Goal: Task Accomplishment & Management: Complete application form

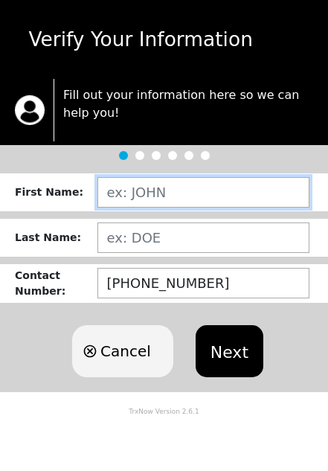
click at [138, 185] on input "text" at bounding box center [203, 192] width 212 height 30
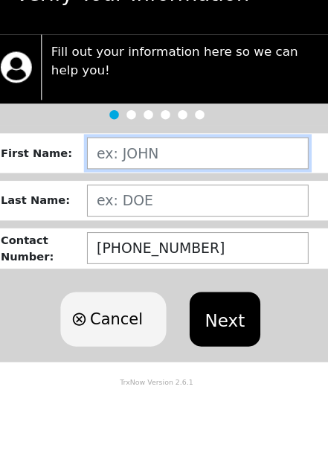
type input "[PERSON_NAME]"
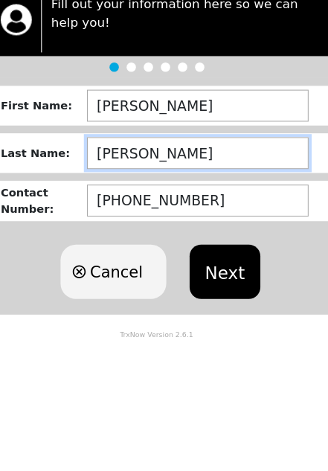
type input "[PERSON_NAME]"
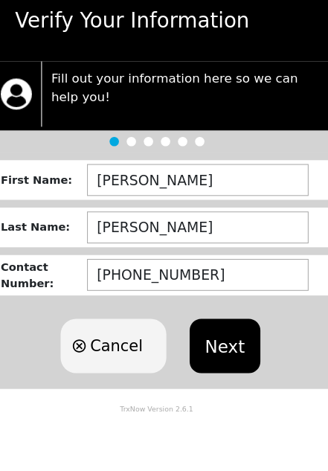
click at [217, 336] on button "Next" at bounding box center [230, 351] width 68 height 52
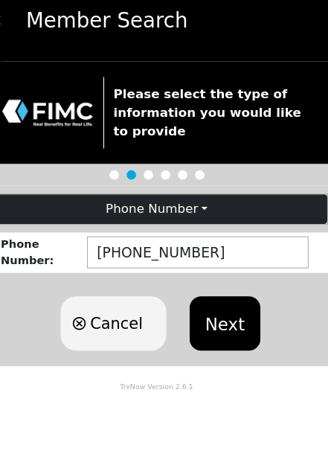
click at [219, 312] on button "Next" at bounding box center [230, 329] width 68 height 52
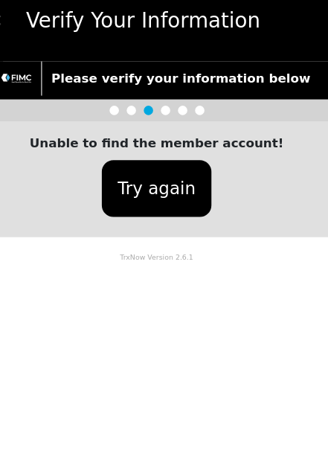
click at [126, 176] on button "Try again" at bounding box center [164, 200] width 104 height 54
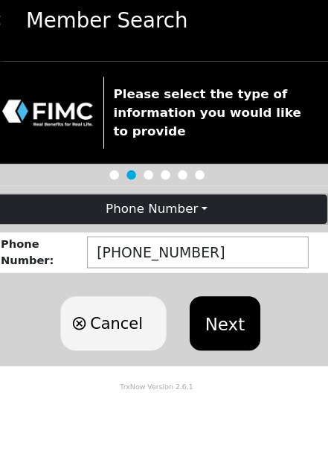
click at [106, 177] on div at bounding box center [164, 187] width 328 height 21
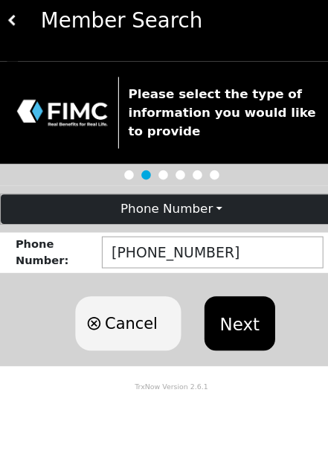
click at [123, 318] on span "Cancel" at bounding box center [125, 329] width 51 height 22
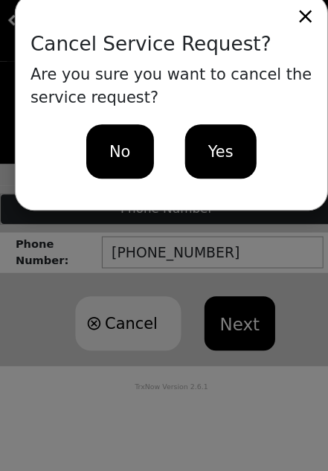
click at [101, 147] on div "No" at bounding box center [115, 166] width 65 height 52
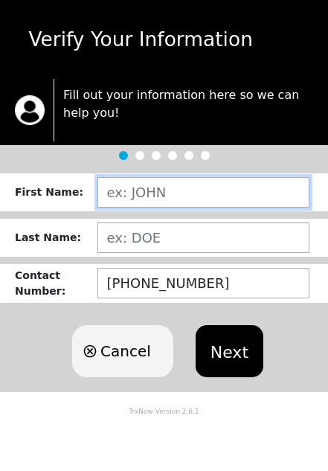
click at [158, 193] on input "text" at bounding box center [203, 192] width 212 height 30
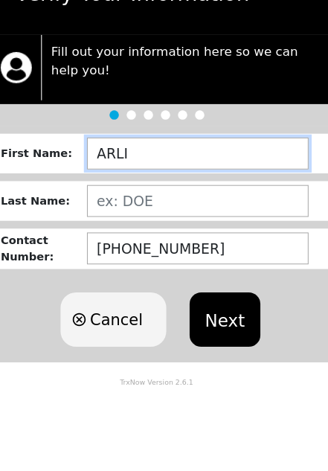
type input "[PERSON_NAME]"
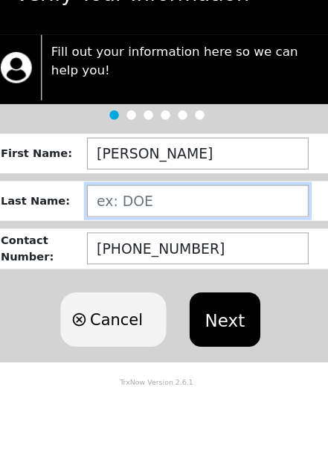
click at [111, 222] on input "text" at bounding box center [203, 237] width 212 height 30
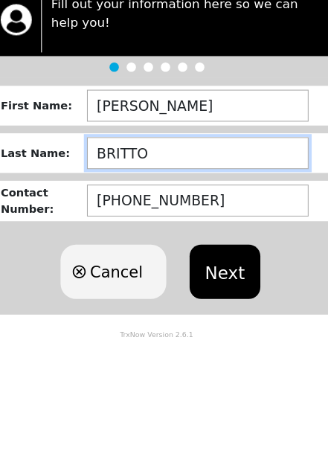
type input "[PERSON_NAME]"
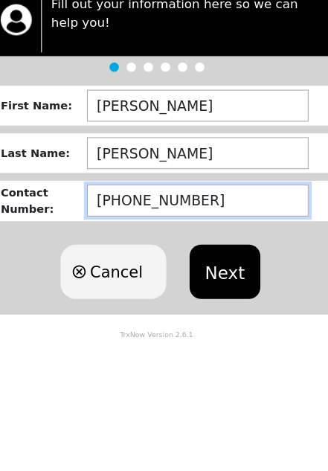
click at [223, 268] on input "[PHONE_NUMBER]" at bounding box center [203, 283] width 212 height 30
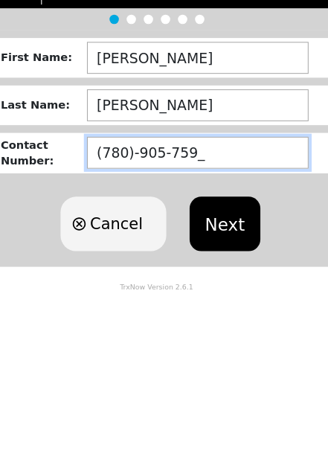
type input "(780)-905-7596"
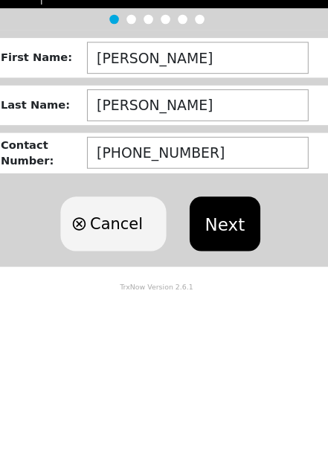
click at [222, 325] on button "Next" at bounding box center [230, 351] width 68 height 52
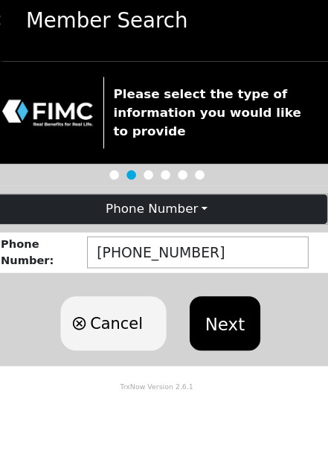
click at [217, 309] on button "Next" at bounding box center [230, 329] width 68 height 52
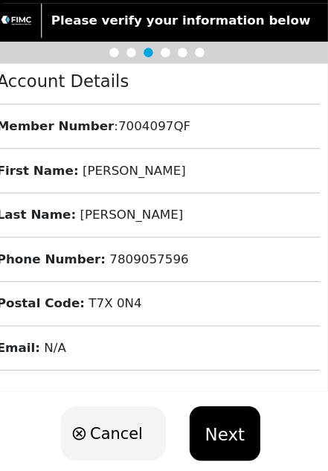
scroll to position [75, 0]
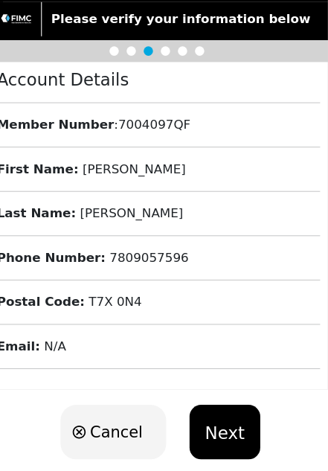
click at [218, 403] on button "Next" at bounding box center [230, 415] width 68 height 52
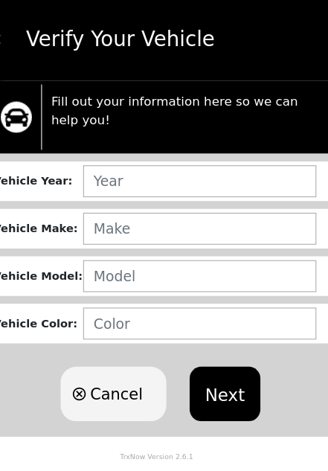
scroll to position [0, 0]
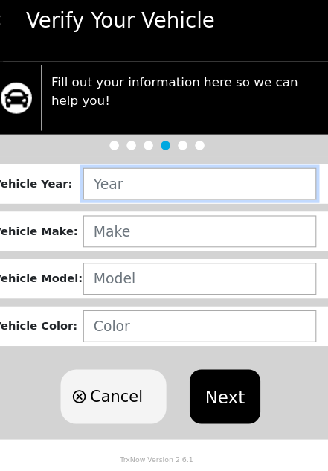
click at [125, 181] on input "text" at bounding box center [205, 196] width 223 height 30
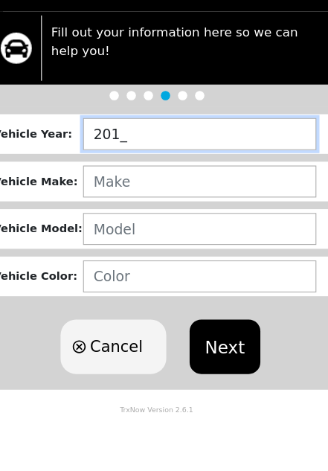
type input "2015"
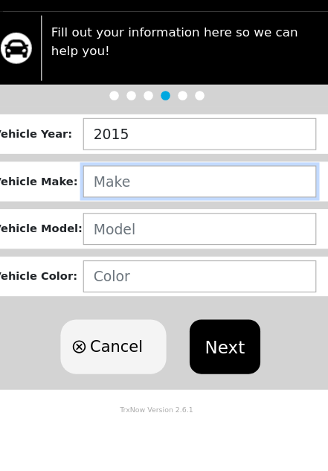
click at [112, 226] on input "text" at bounding box center [205, 241] width 223 height 30
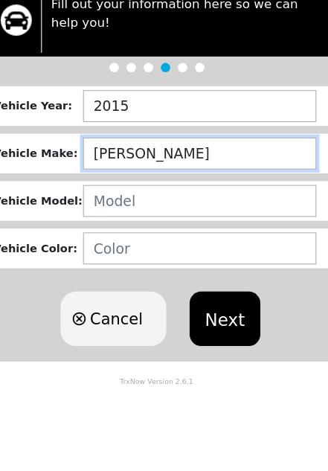
type input "HYUNDAI"
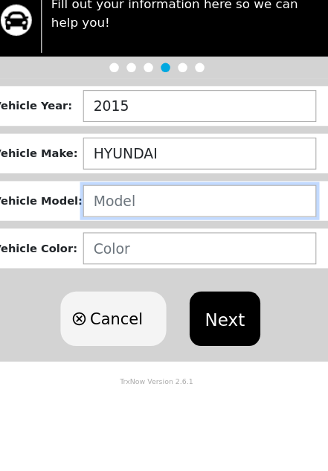
click at [120, 271] on input "text" at bounding box center [205, 286] width 223 height 30
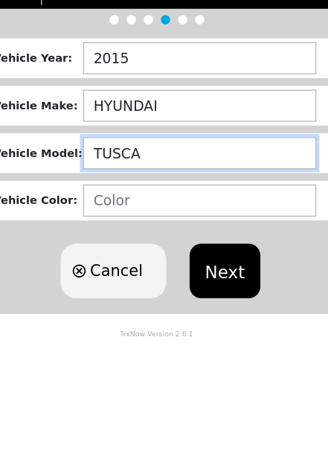
type input "TUSCAN"
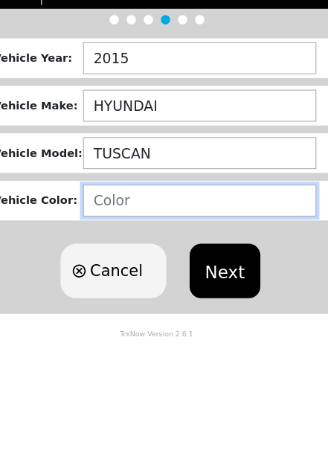
click at [110, 317] on input "text" at bounding box center [205, 332] width 223 height 30
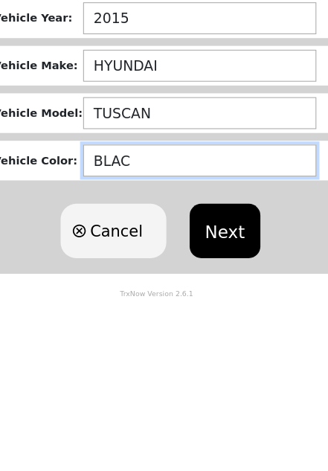
type input "BLACK"
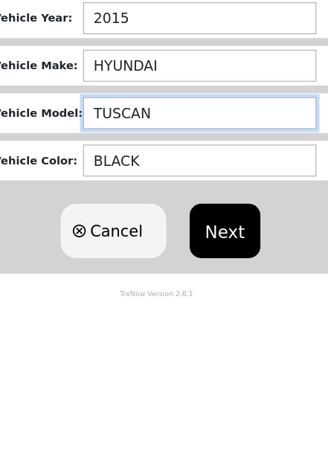
click at [167, 271] on input "TUSCAN" at bounding box center [205, 286] width 223 height 30
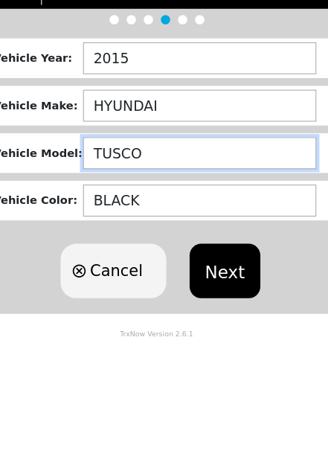
type input "TUSCON"
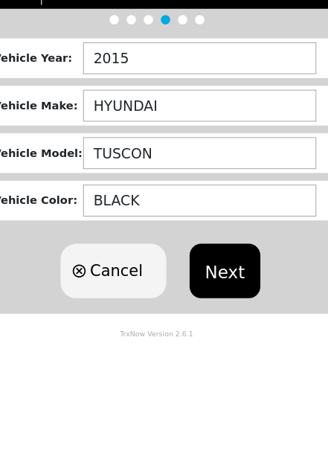
click at [229, 373] on button "Next" at bounding box center [230, 399] width 68 height 52
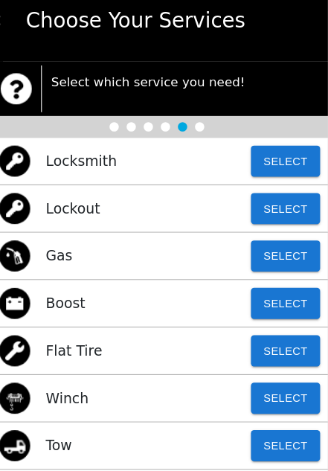
click at [274, 204] on button "Select" at bounding box center [287, 219] width 66 height 30
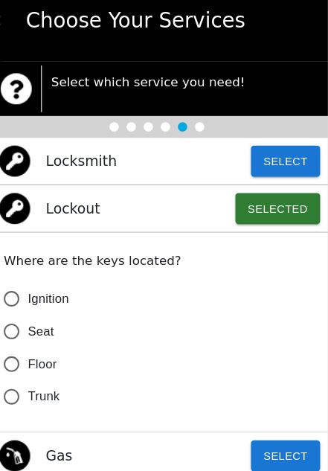
click at [19, 321] on input "Seat" at bounding box center [25, 336] width 31 height 31
radio input "false"
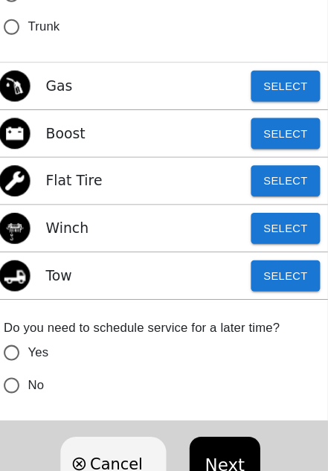
scroll to position [372, 0]
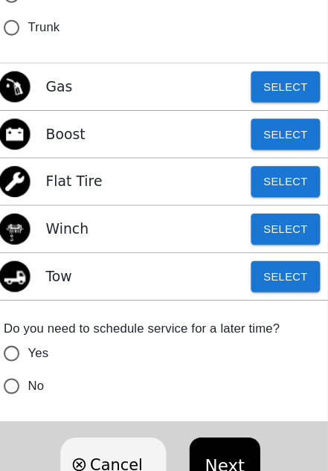
click at [13, 366] on input "No" at bounding box center [25, 369] width 31 height 31
radio input "false"
radio input "true"
click at [219, 439] on button "Next" at bounding box center [230, 445] width 68 height 52
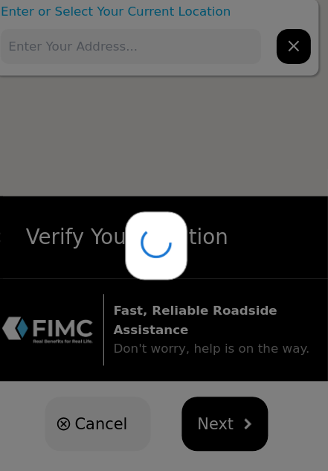
scroll to position [4, 0]
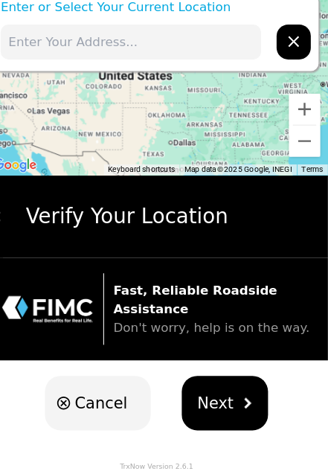
click at [56, 43] on input "text" at bounding box center [139, 59] width 249 height 33
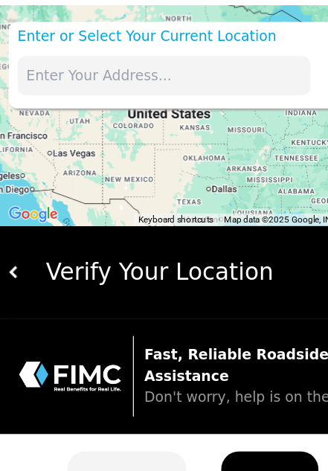
scroll to position [0, 0]
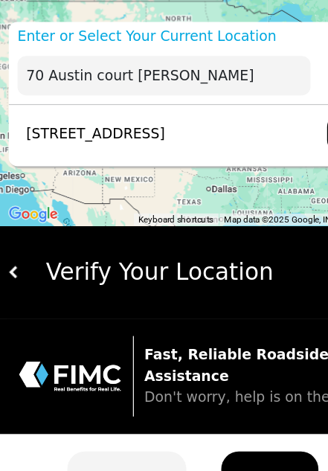
click at [55, 106] on p "70 Austin Ct, Spruce Grove, AB T7X 4R5, Canada" at bounding box center [78, 114] width 126 height 18
type input "70 Austin Ct, Spruce Grove, AB T7X 4R5, Canada"
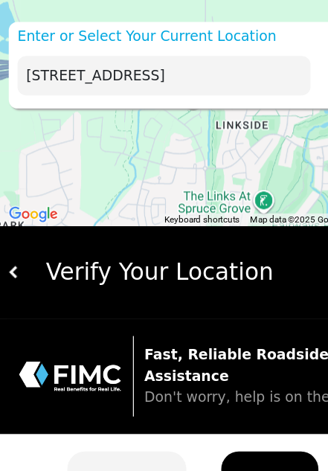
click at [200, 51] on input "70 Austin Ct, Spruce Grove, AB T7X 4R5, Canada" at bounding box center [139, 64] width 249 height 33
click at [83, 230] on div "Verify Your Location" at bounding box center [169, 231] width 304 height 30
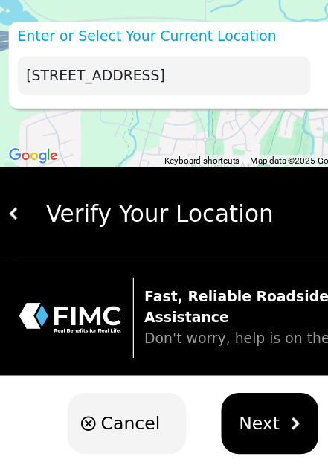
click at [230, 358] on span "Next" at bounding box center [220, 360] width 35 height 22
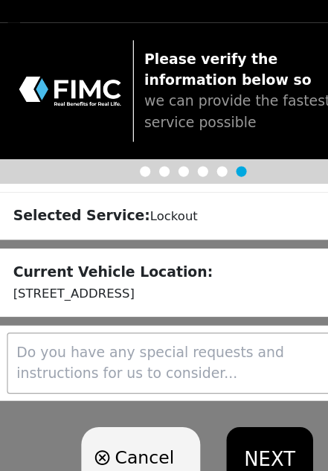
click at [211, 342] on textarea at bounding box center [164, 368] width 316 height 52
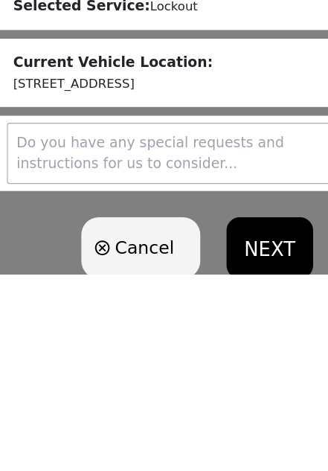
scroll to position [26, 0]
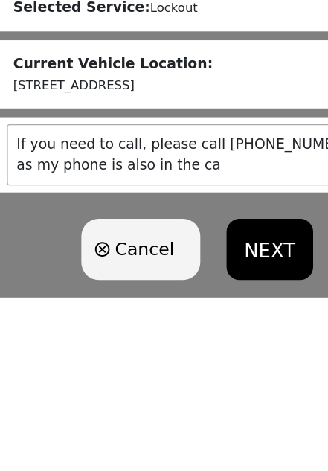
type textarea "If you need to call, please call 780-935-8676 as my phone is also in the car"
click at [225, 396] on button "NEXT" at bounding box center [229, 422] width 73 height 52
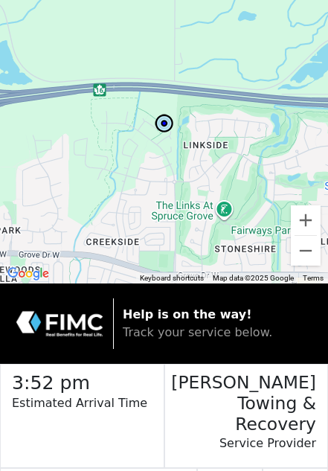
scroll to position [14, 0]
click at [60, 390] on h2 "3:52 pm" at bounding box center [88, 379] width 152 height 30
click at [253, 395] on h3 "Sommer Towing & Recovery" at bounding box center [241, 399] width 152 height 70
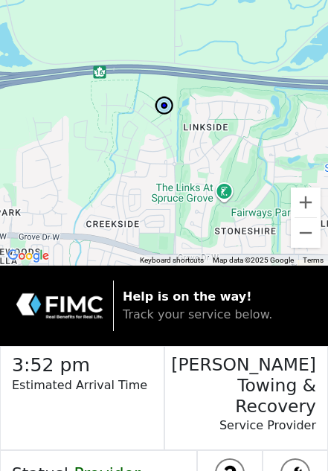
scroll to position [0, 0]
